Goal: Task Accomplishment & Management: Manage account settings

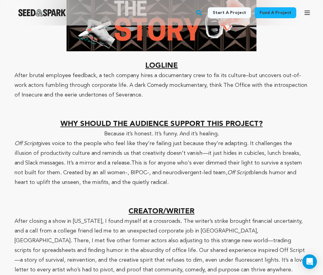
scroll to position [481, 0]
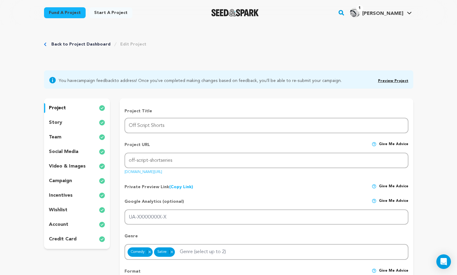
click at [90, 42] on link "Back to Project Dashboard" at bounding box center [80, 44] width 59 height 6
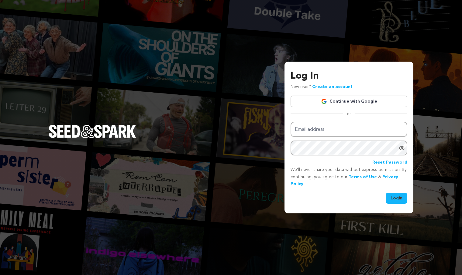
click at [302, 97] on link "Continue with Google" at bounding box center [348, 102] width 117 height 12
click at [305, 100] on link "Continue with Google" at bounding box center [348, 102] width 117 height 12
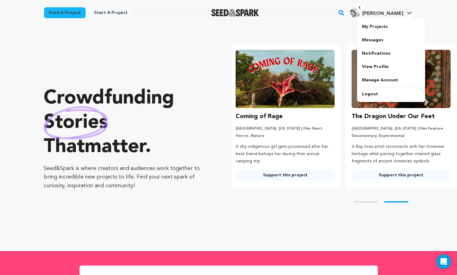
scroll to position [0, 121]
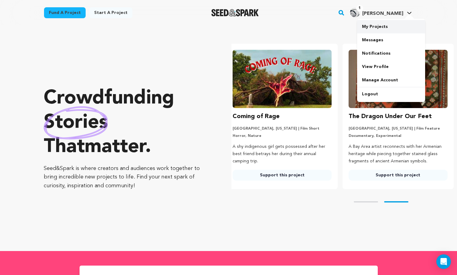
click at [380, 25] on link "My Projects" at bounding box center [391, 26] width 68 height 13
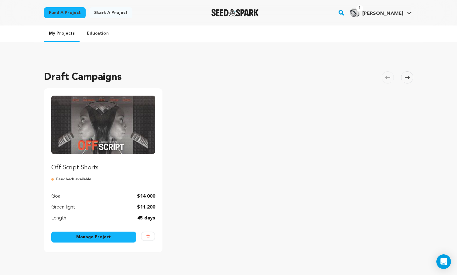
click at [137, 124] on img "Fund Off Script Shorts" at bounding box center [103, 125] width 104 height 58
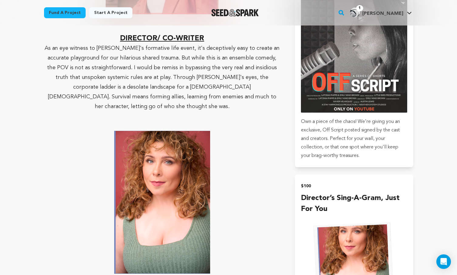
scroll to position [804, 0]
